Goal: Check status: Check status

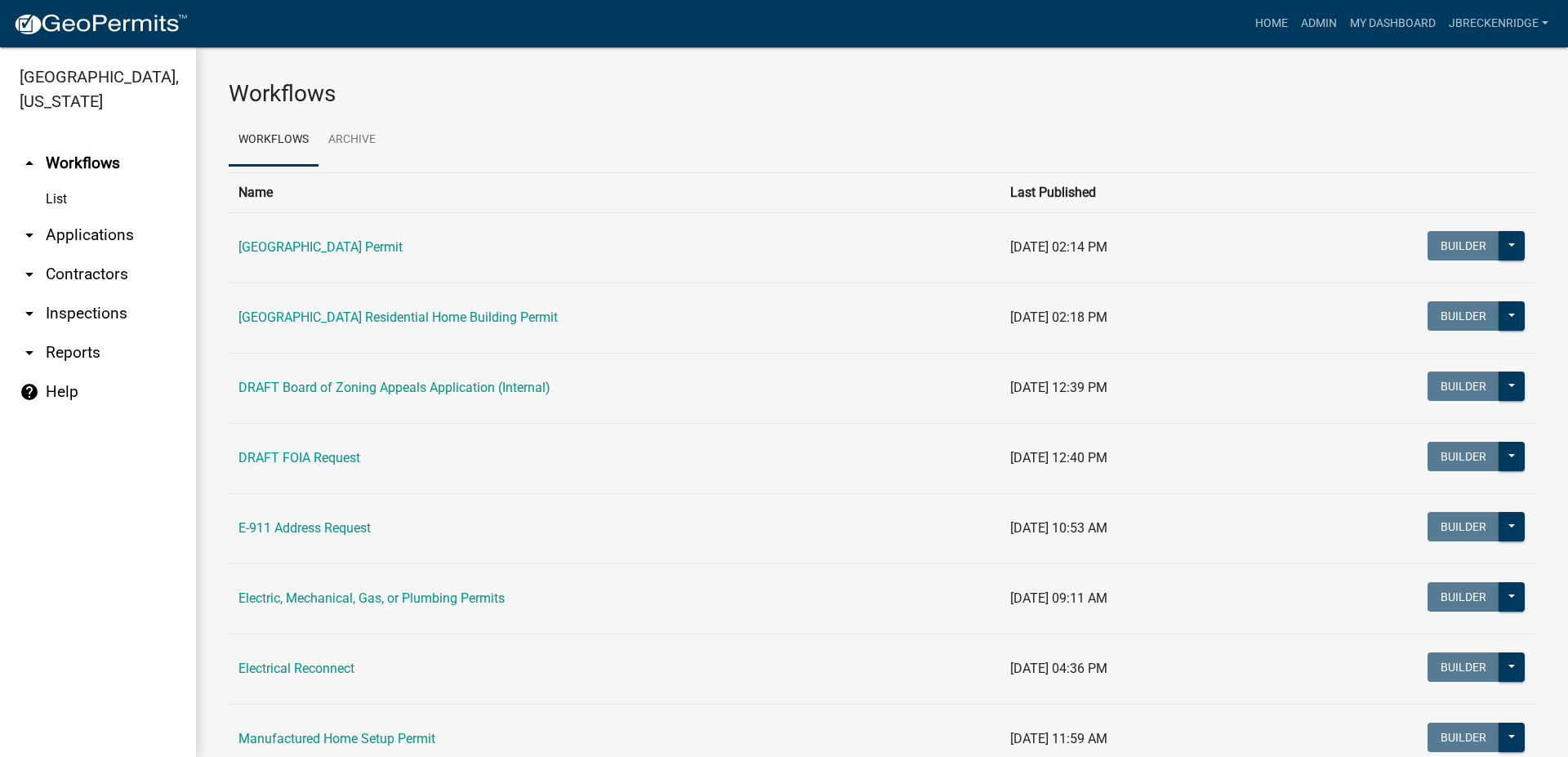
click at [59, 530] on ul "arrow_drop_up Workflows List arrow_drop_down Applications Search by Parcel Sear…" at bounding box center [97, 443] width 196 height 627
click at [88, 231] on link "arrow_drop_down Applications" at bounding box center [97, 235] width 196 height 39
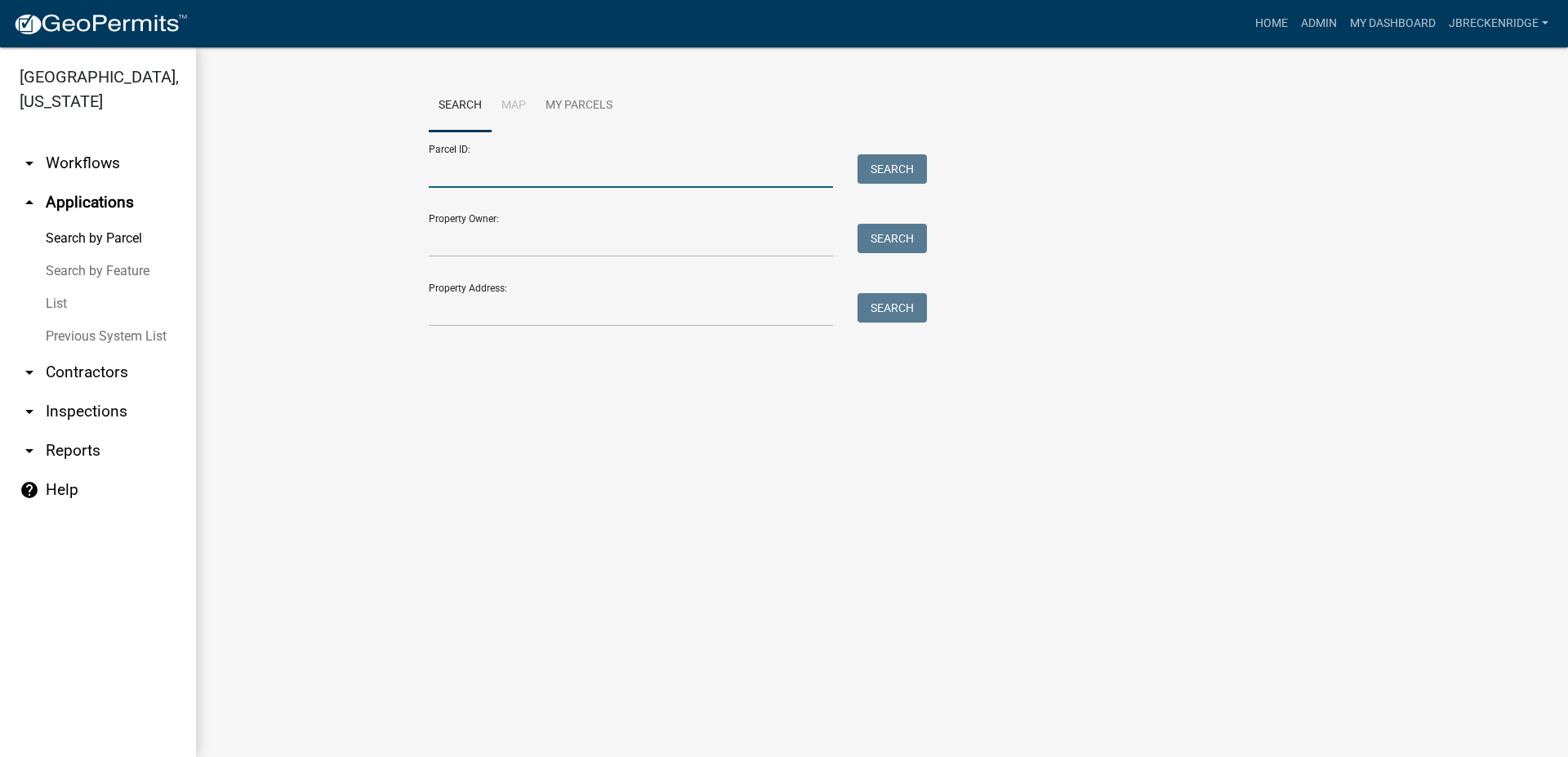
click at [555, 171] on input "Parcel ID:" at bounding box center [631, 171] width 405 height 34
click at [520, 170] on input "Parcel ID:" at bounding box center [631, 171] width 405 height 34
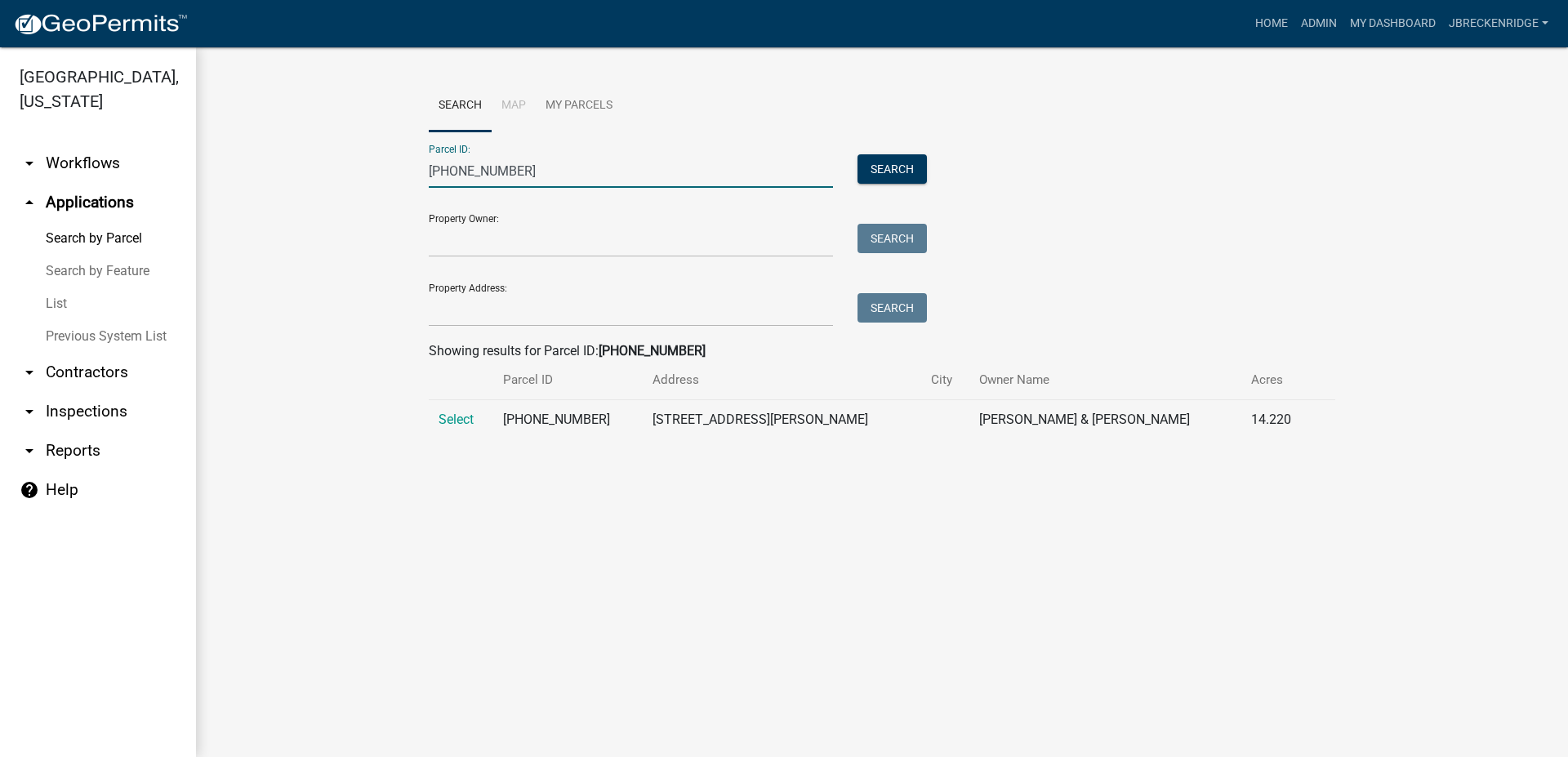
type input "[PHONE_NUMBER]"
click at [452, 408] on td "Select" at bounding box center [461, 420] width 65 height 40
click at [451, 417] on span "Select" at bounding box center [455, 419] width 35 height 16
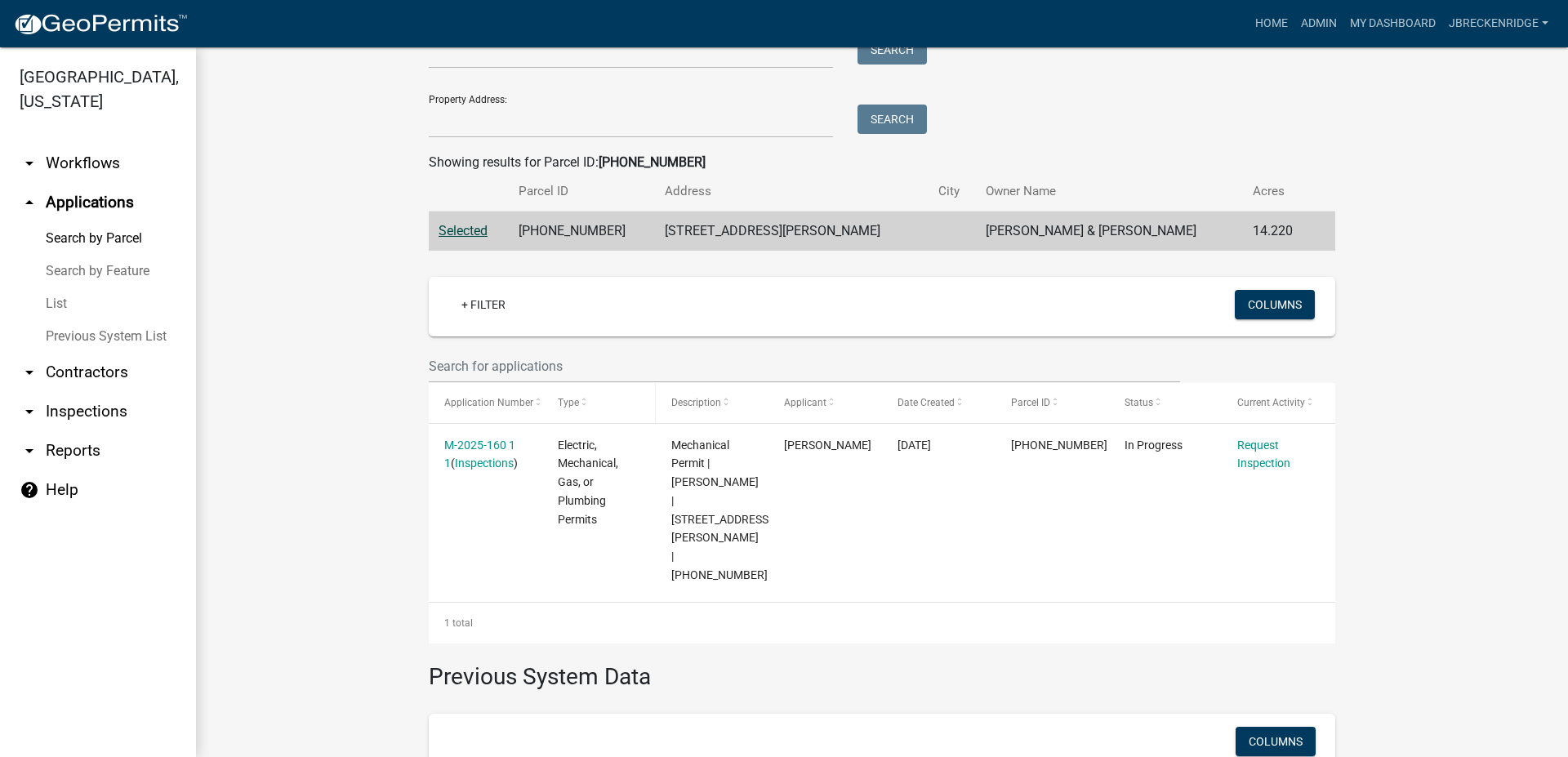
scroll to position [497, 0]
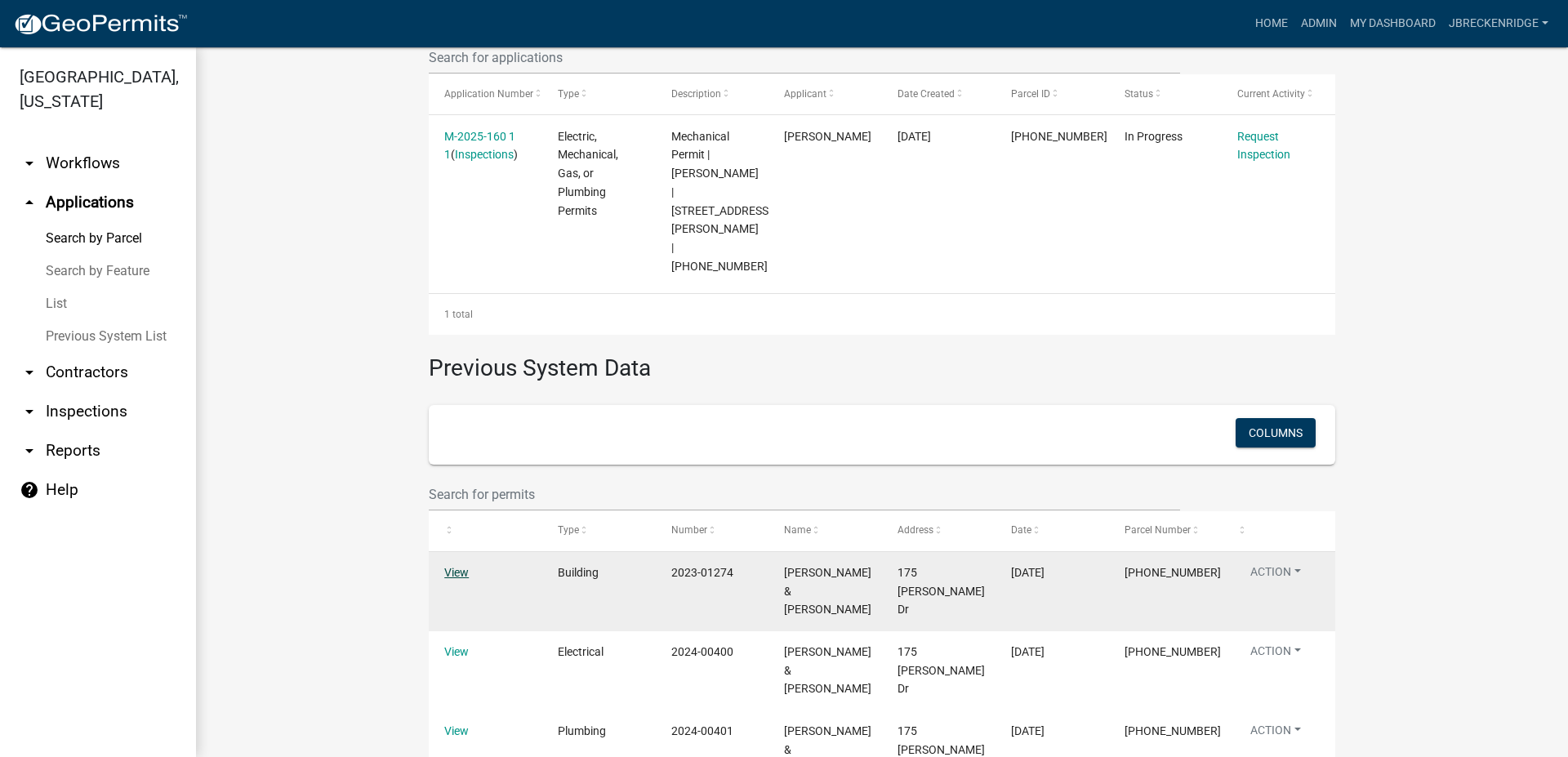
click at [445, 566] on link "View" at bounding box center [456, 572] width 24 height 13
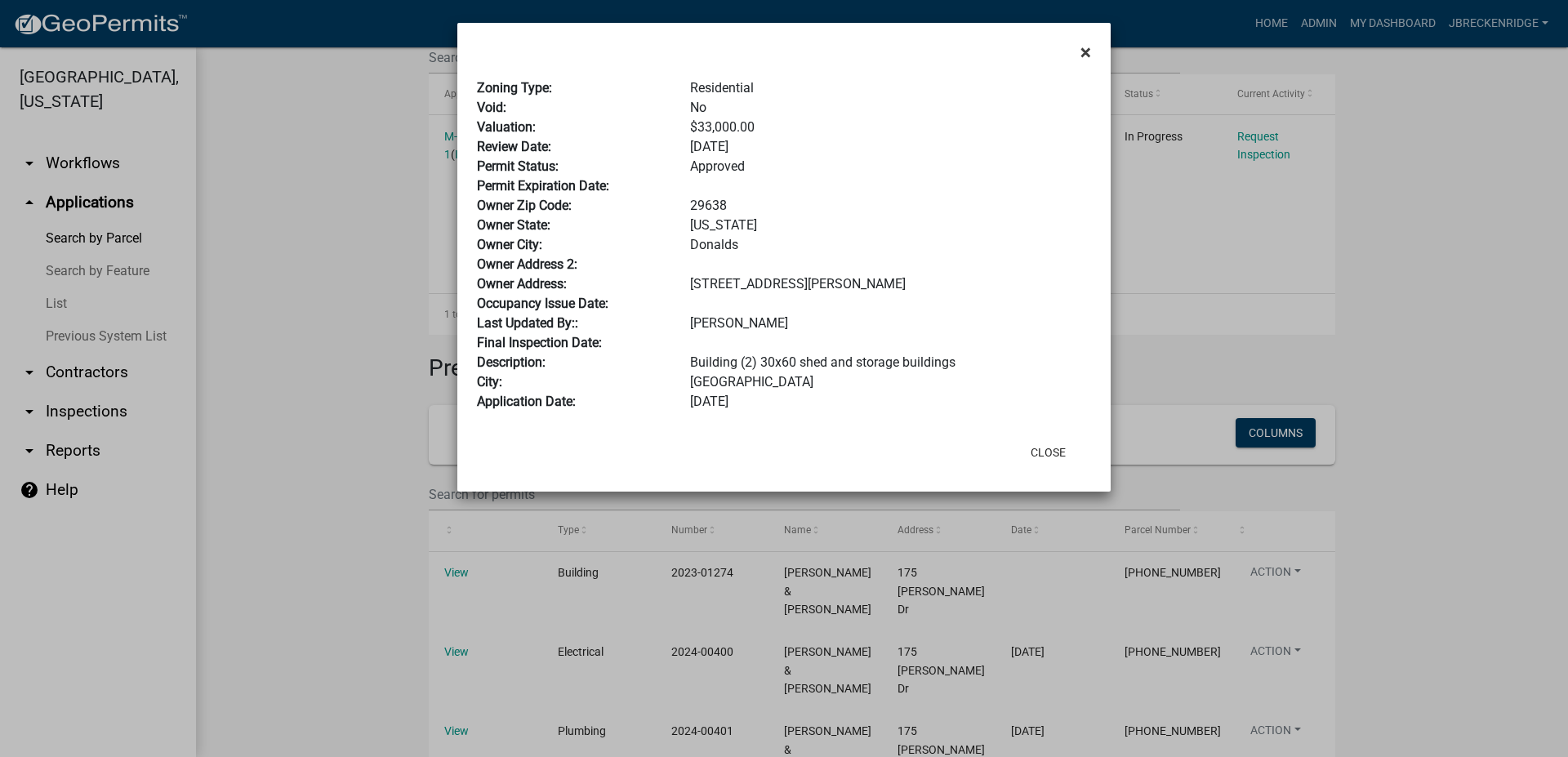
click at [1081, 57] on span "×" at bounding box center [1085, 52] width 10 height 22
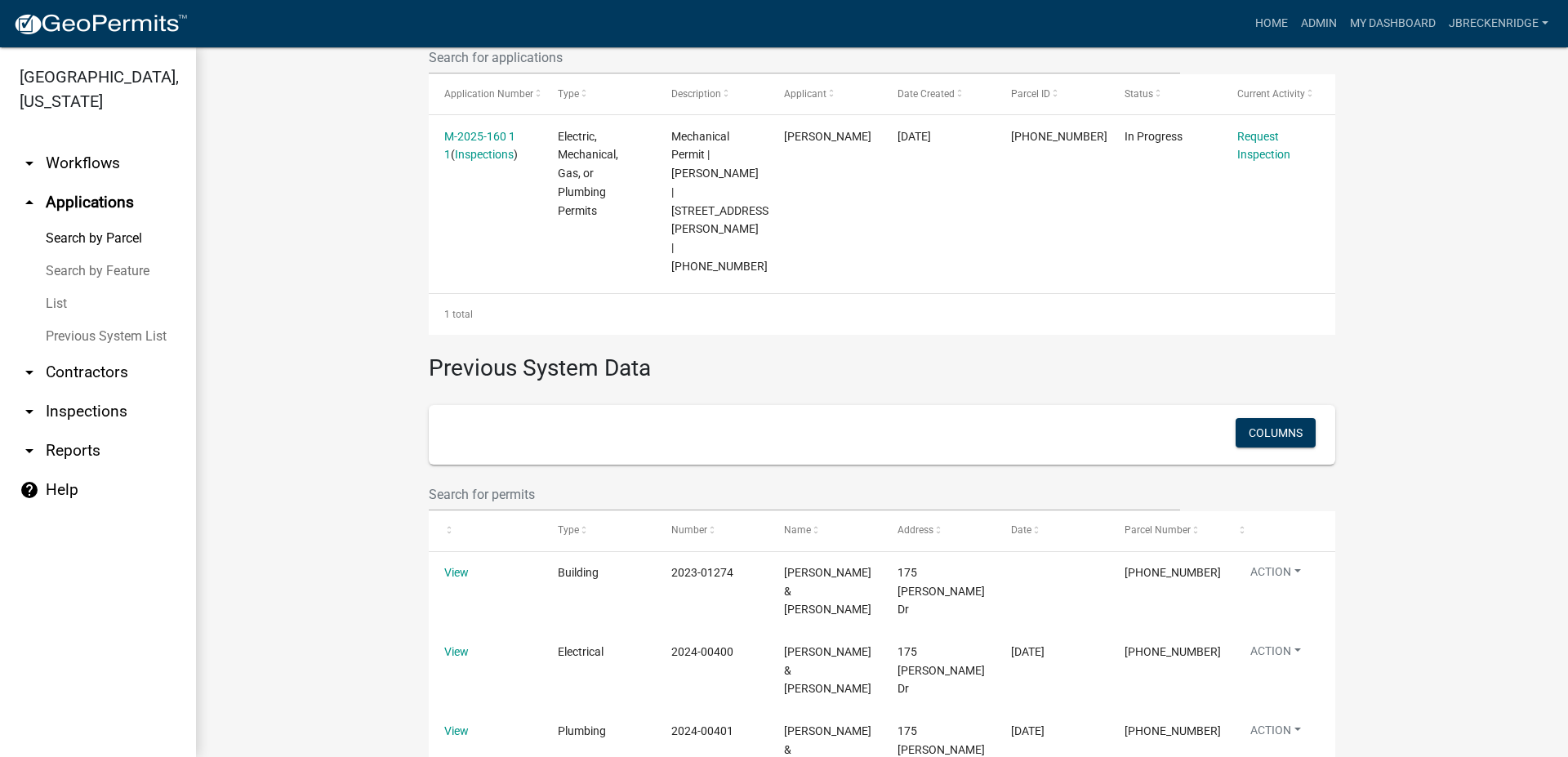
scroll to position [0, 0]
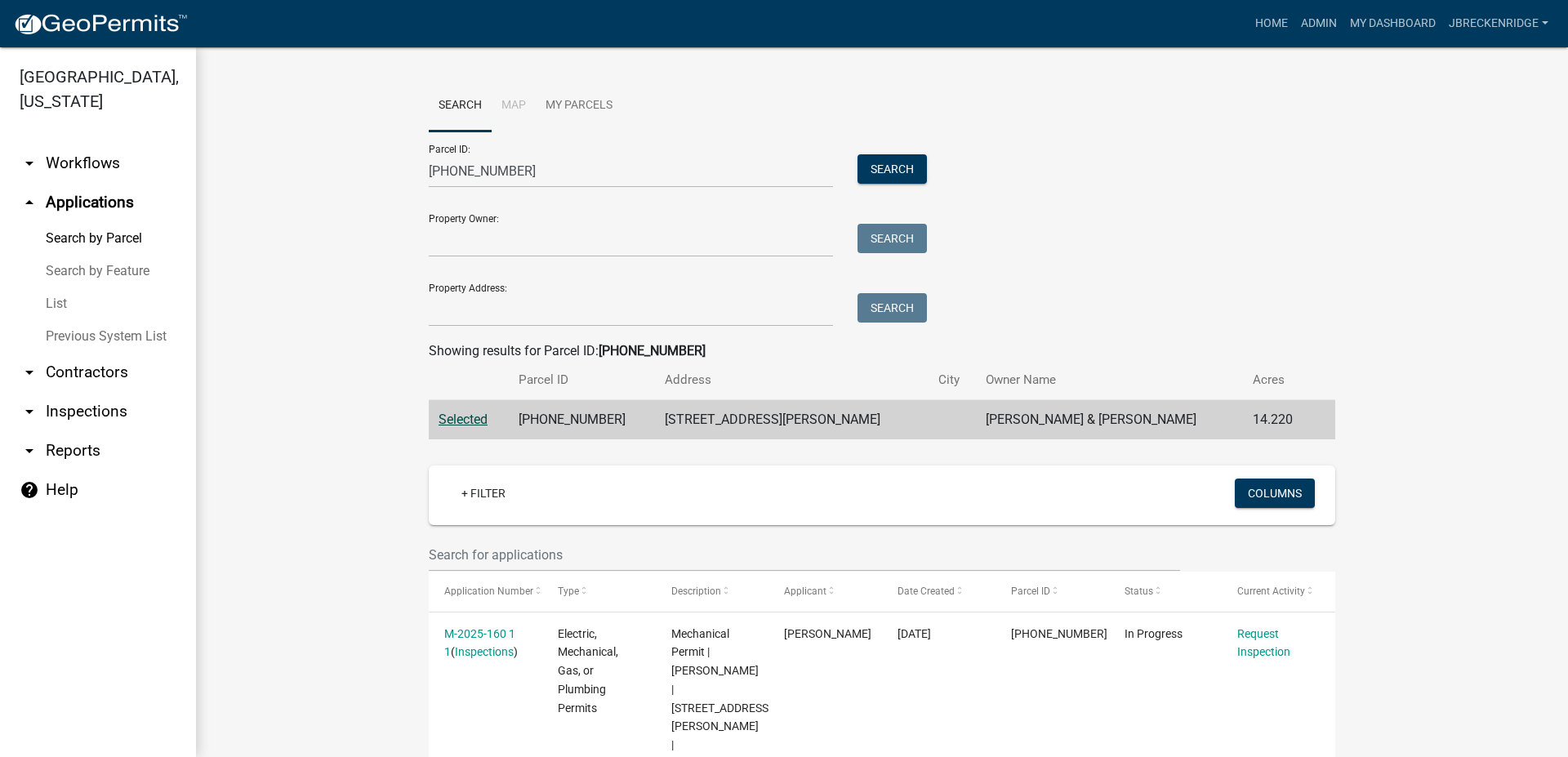
click at [1025, 245] on div "Parcel ID: [PHONE_NUMBER] Search Property Owner: Search Property Address: Search" at bounding box center [882, 229] width 907 height 195
